Goal: Go to known website: Access a specific website the user already knows

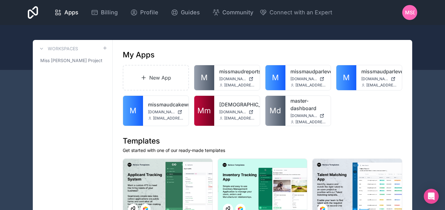
click at [305, 107] on link "master-dashboard" at bounding box center [308, 104] width 36 height 15
click at [220, 113] on span "[DOMAIN_NAME]" at bounding box center [232, 112] width 27 height 5
